Goal: Transaction & Acquisition: Purchase product/service

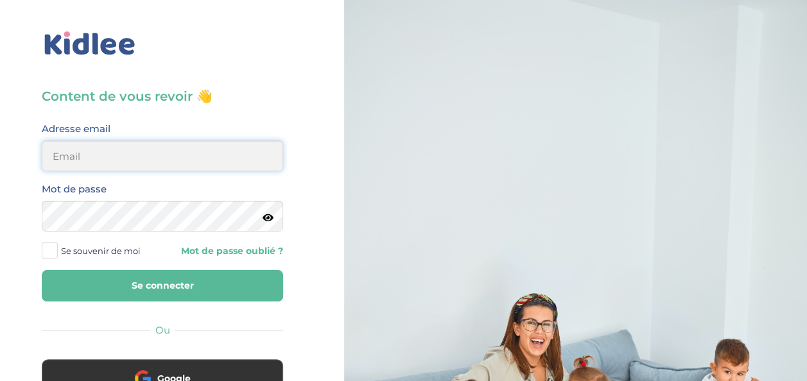
click at [127, 159] on input "email" at bounding box center [162, 156] width 241 height 31
type input "[EMAIL_ADDRESS][DOMAIN_NAME]"
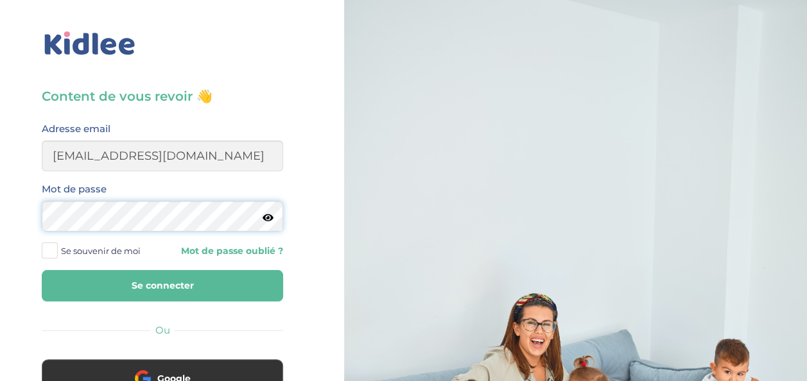
click at [42, 270] on button "Se connecter" at bounding box center [162, 285] width 241 height 31
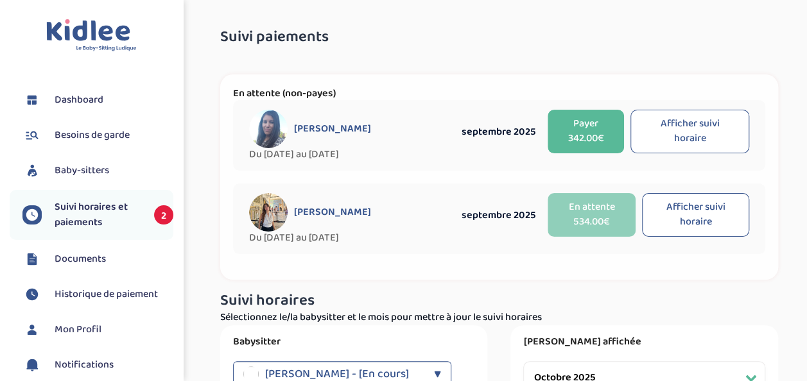
click at [701, 128] on button "Afficher suivi horaire" at bounding box center [690, 132] width 119 height 44
select select "septembre 2025"
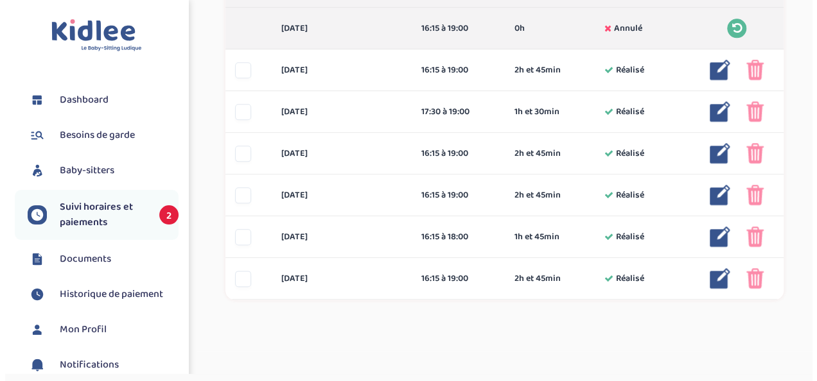
scroll to position [712, 0]
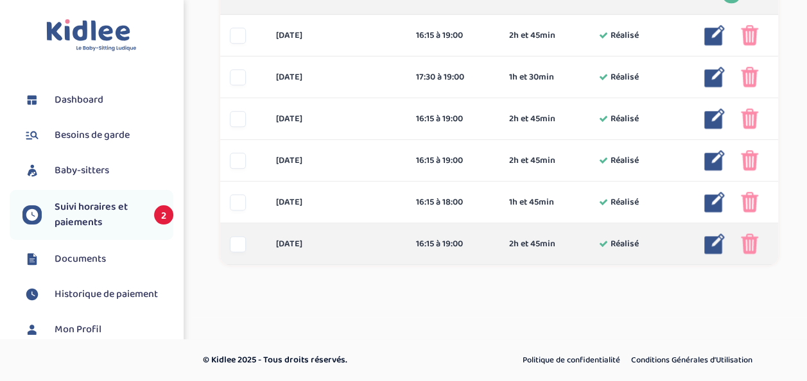
click at [715, 243] on img at bounding box center [714, 244] width 21 height 21
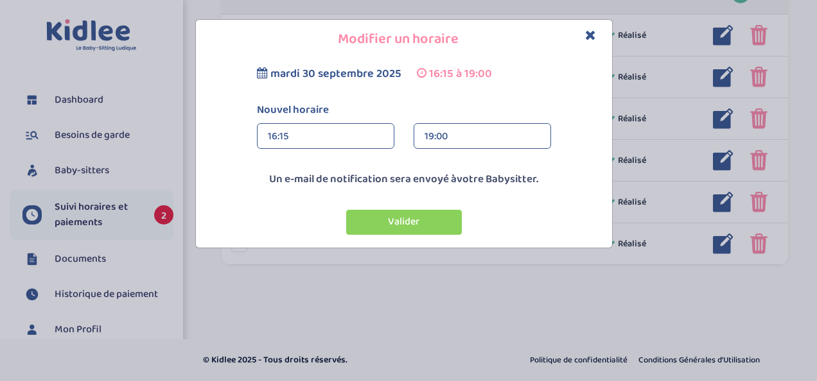
click at [469, 139] on div "19:00" at bounding box center [482, 137] width 116 height 26
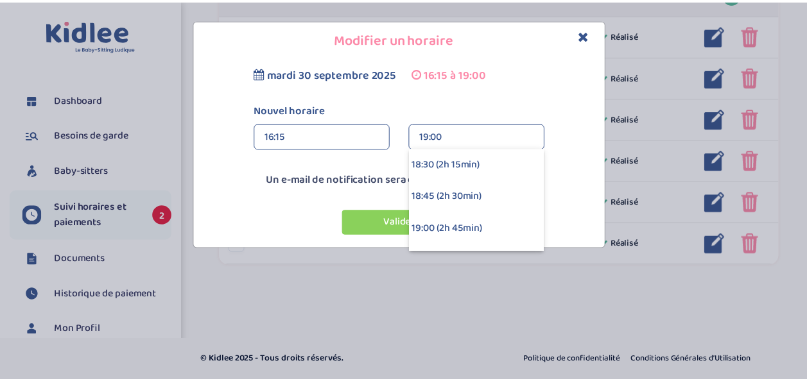
scroll to position [321, 0]
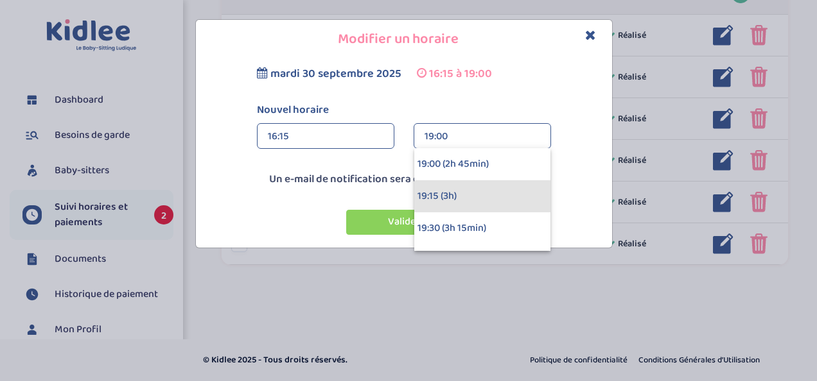
click at [460, 189] on div "19:15 (3h)" at bounding box center [482, 196] width 136 height 32
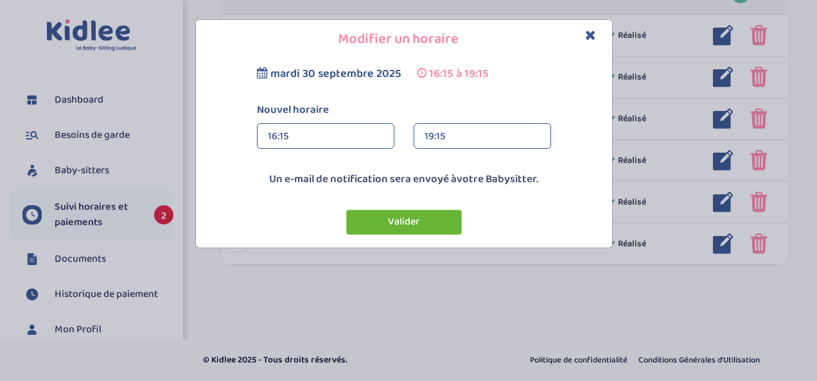
click at [405, 222] on button "Valider" at bounding box center [404, 222] width 116 height 25
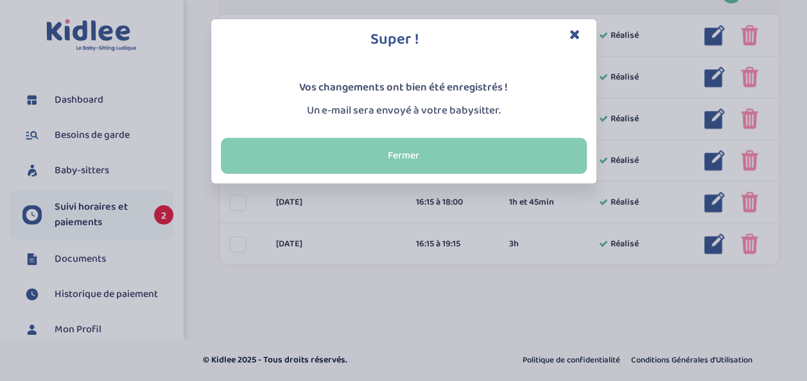
click at [408, 153] on button "Fermer" at bounding box center [404, 156] width 366 height 36
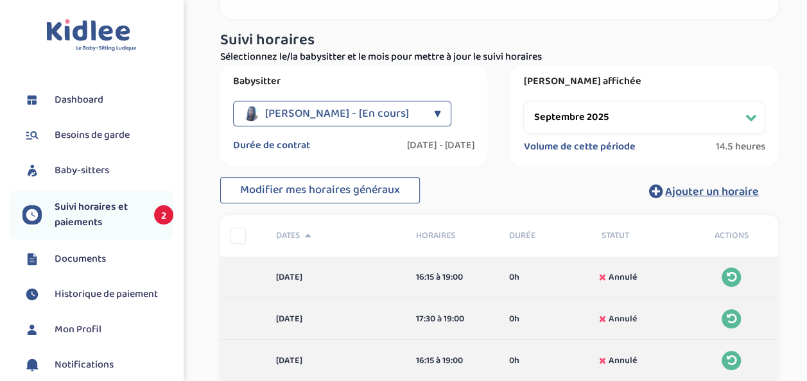
scroll to position [0, 0]
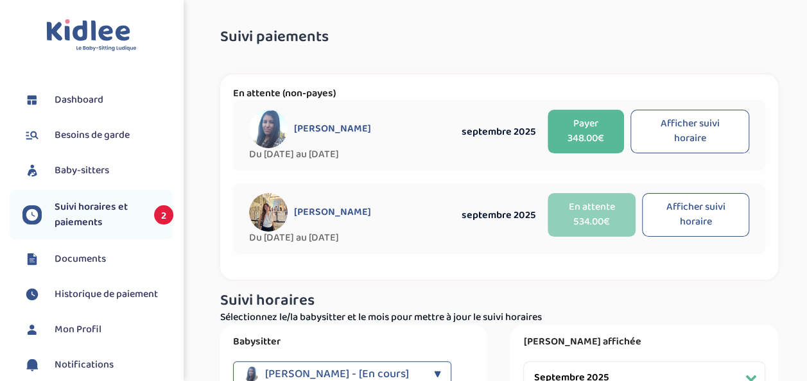
click at [600, 134] on button "Payer 348.00€" at bounding box center [586, 132] width 76 height 44
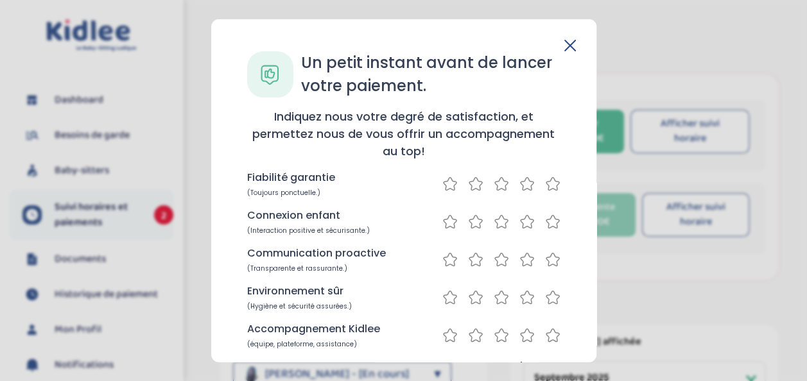
click at [551, 179] on icon at bounding box center [552, 184] width 15 height 16
click at [547, 220] on icon at bounding box center [552, 222] width 15 height 16
click at [555, 265] on icon at bounding box center [552, 260] width 15 height 16
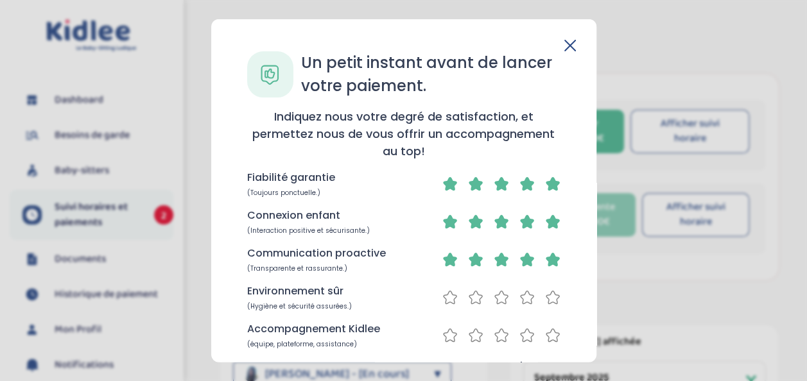
click at [547, 304] on icon at bounding box center [552, 298] width 15 height 16
click at [547, 330] on icon at bounding box center [552, 336] width 15 height 16
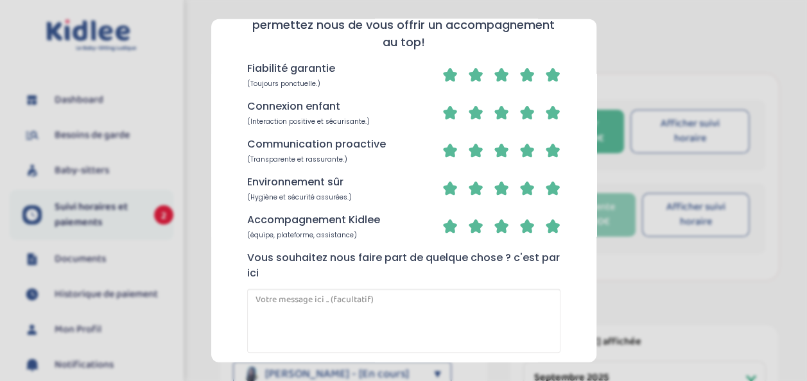
scroll to position [172, 0]
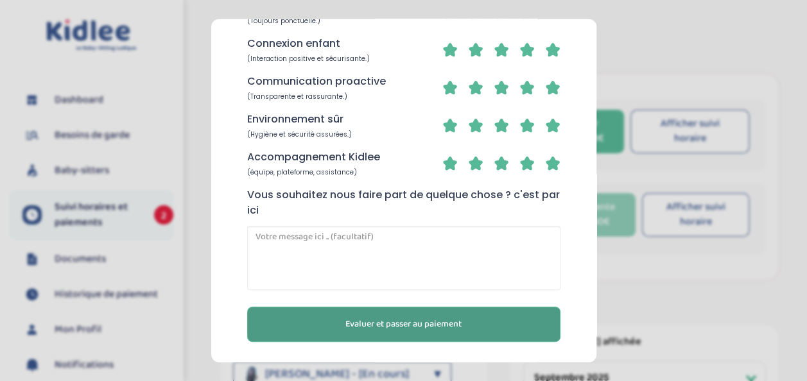
click at [497, 330] on button "Evaluer et passer au paiement" at bounding box center [403, 324] width 313 height 35
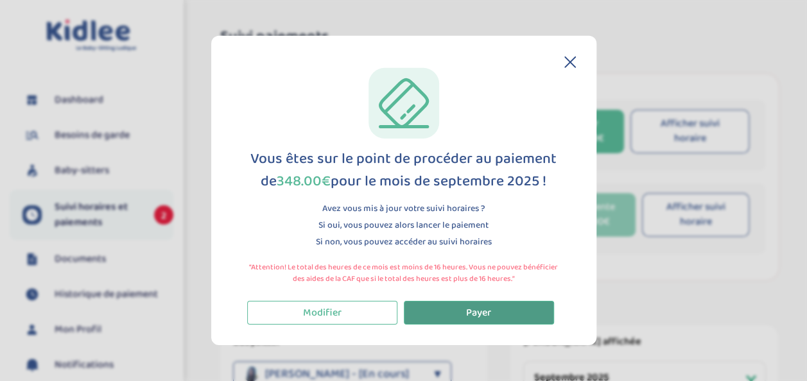
click at [491, 311] on span "Payer" at bounding box center [478, 313] width 25 height 16
